Goal: Information Seeking & Learning: Learn about a topic

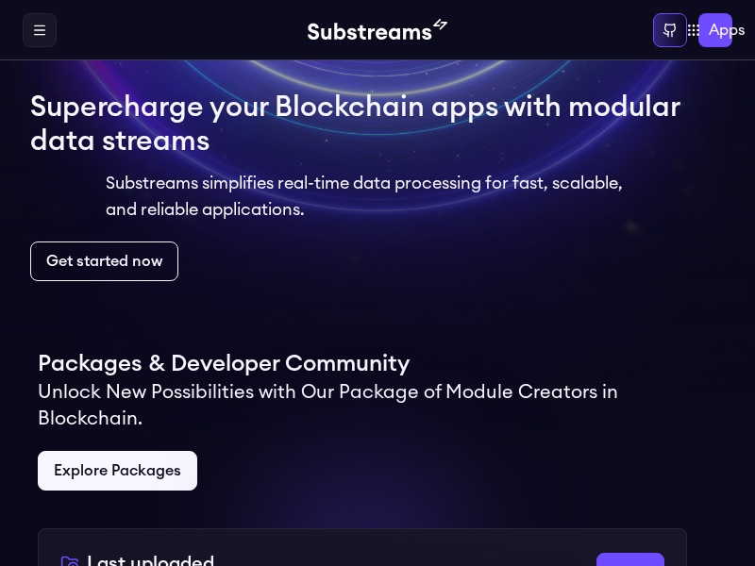
click at [630, 564] on span "See more" at bounding box center [630, 564] width 51 height 11
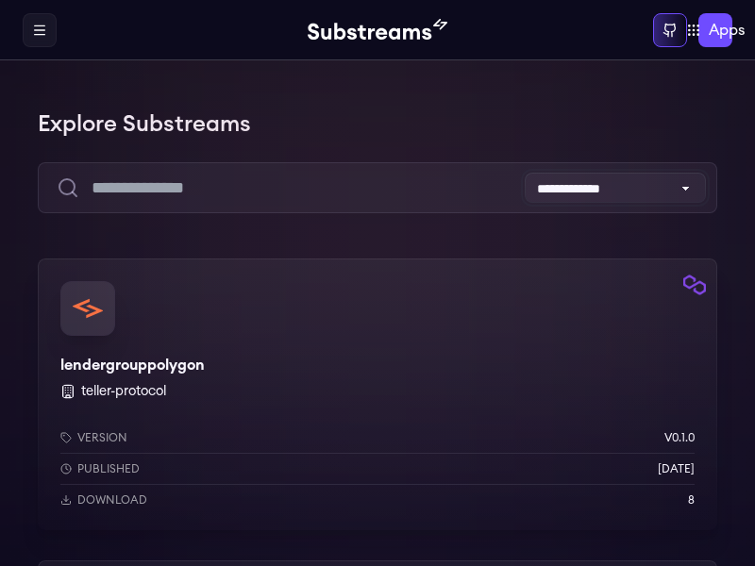
click at [615, 188] on select "**********" at bounding box center [615, 188] width 181 height 30
click at [525, 173] on select "**********" at bounding box center [615, 188] width 181 height 30
click at [694, 285] on img "button" at bounding box center [694, 285] width 23 height 23
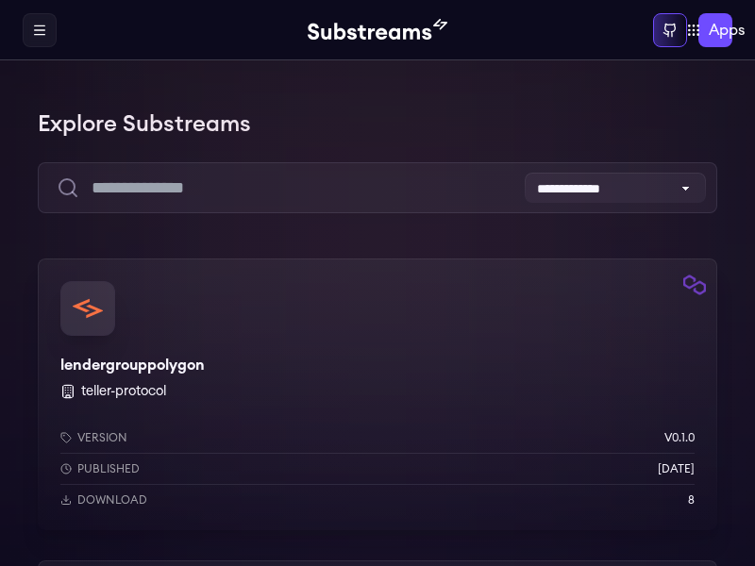
click at [694, 285] on img "button" at bounding box center [694, 285] width 23 height 23
click at [615, 188] on select "**********" at bounding box center [615, 188] width 181 height 30
click at [694, 285] on img "button" at bounding box center [694, 285] width 23 height 23
click at [377, 469] on div "Published 1 years ago" at bounding box center [377, 468] width 634 height 15
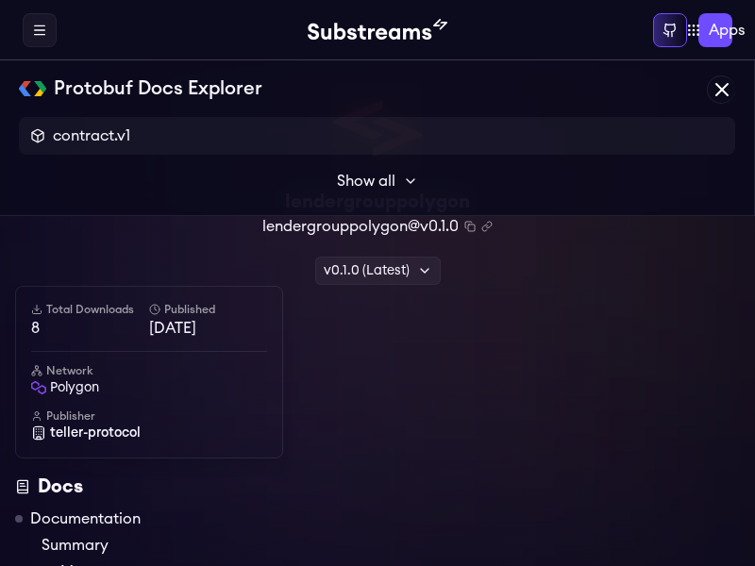
click at [85, 519] on link "Documentation" at bounding box center [85, 519] width 110 height 23
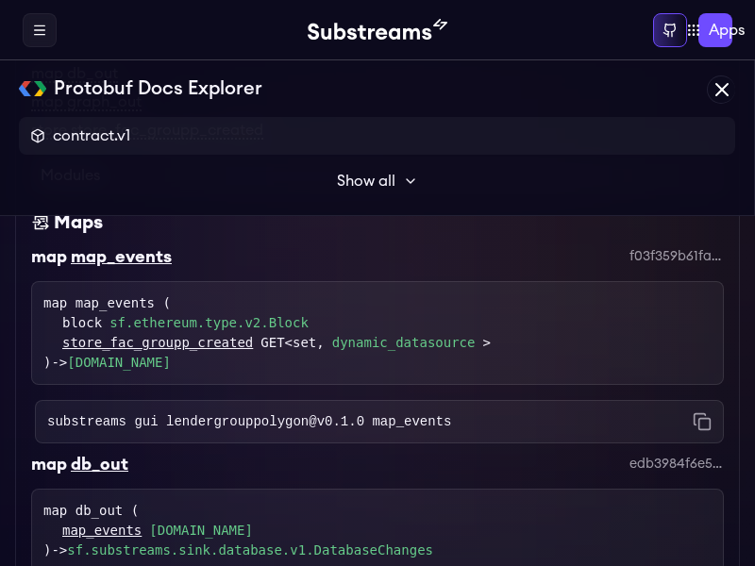
scroll to position [787, 0]
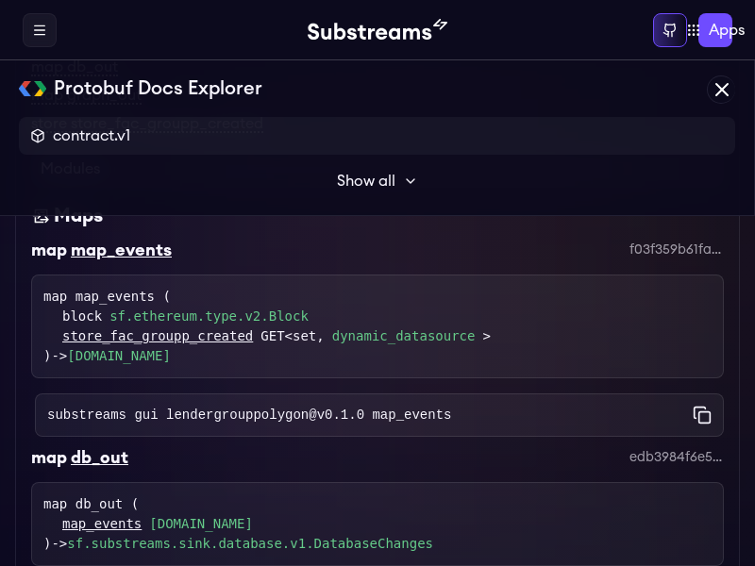
click at [702, 425] on icon "Copy command to clipboard" at bounding box center [702, 415] width 19 height 19
click at [377, 346] on link "dynamic_datasource" at bounding box center [403, 336] width 143 height 20
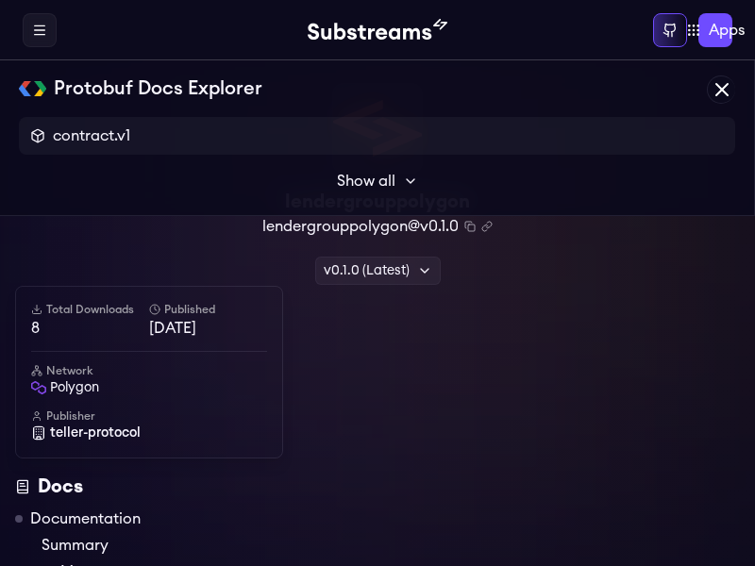
scroll to position [52, 0]
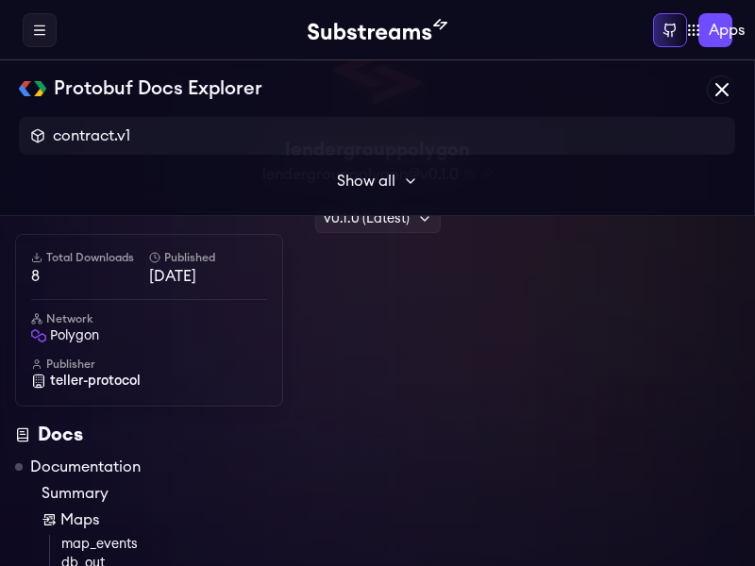
click at [149, 555] on link "db_out" at bounding box center [172, 563] width 222 height 19
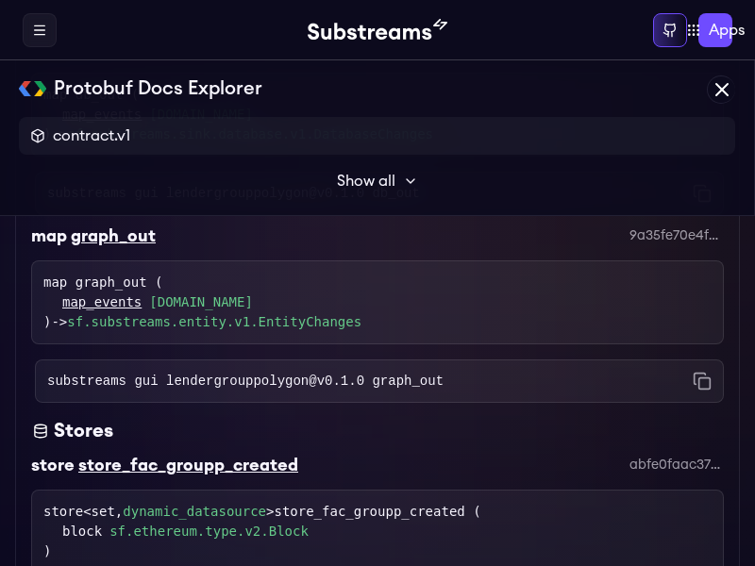
scroll to position [1329, 0]
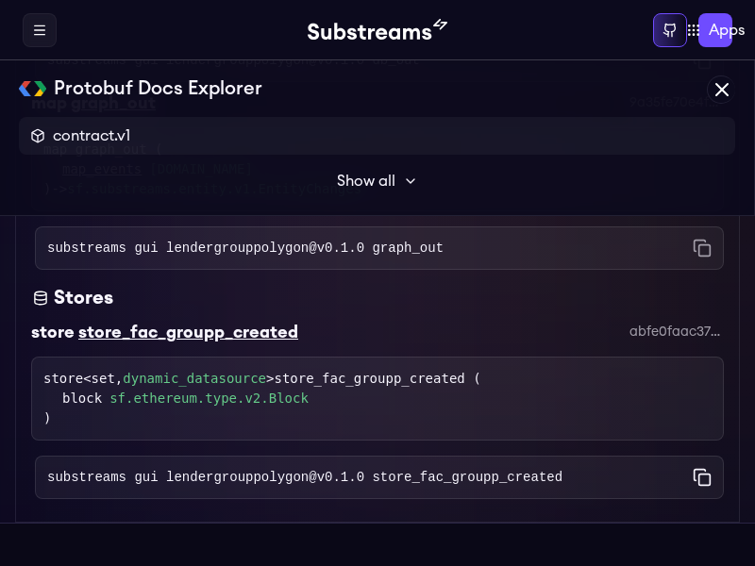
click at [702, 477] on icon "Copy command to clipboard" at bounding box center [702, 477] width 19 height 19
click at [376, 181] on span "Show all" at bounding box center [366, 181] width 58 height 23
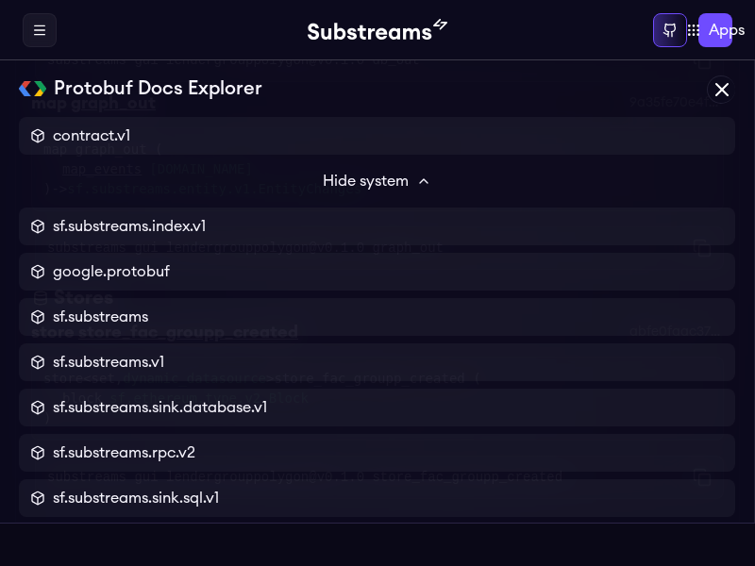
click at [377, 29] on img at bounding box center [378, 30] width 140 height 23
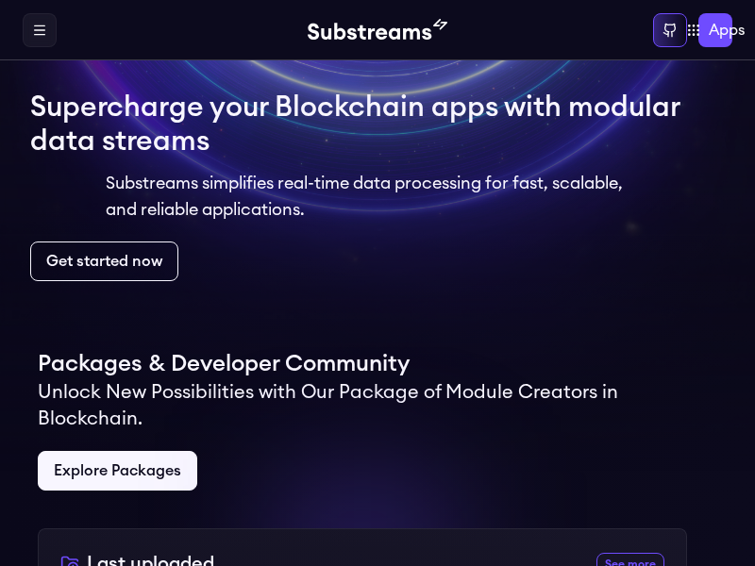
click at [377, 30] on img at bounding box center [378, 30] width 140 height 23
click at [630, 564] on span "See more" at bounding box center [630, 564] width 51 height 11
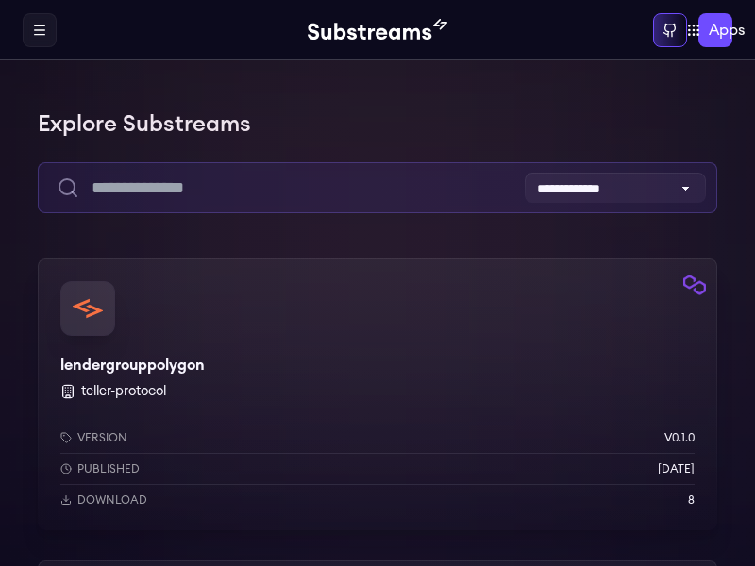
click at [377, 188] on input "text" at bounding box center [377, 187] width 679 height 51
